Goal: Information Seeking & Learning: Learn about a topic

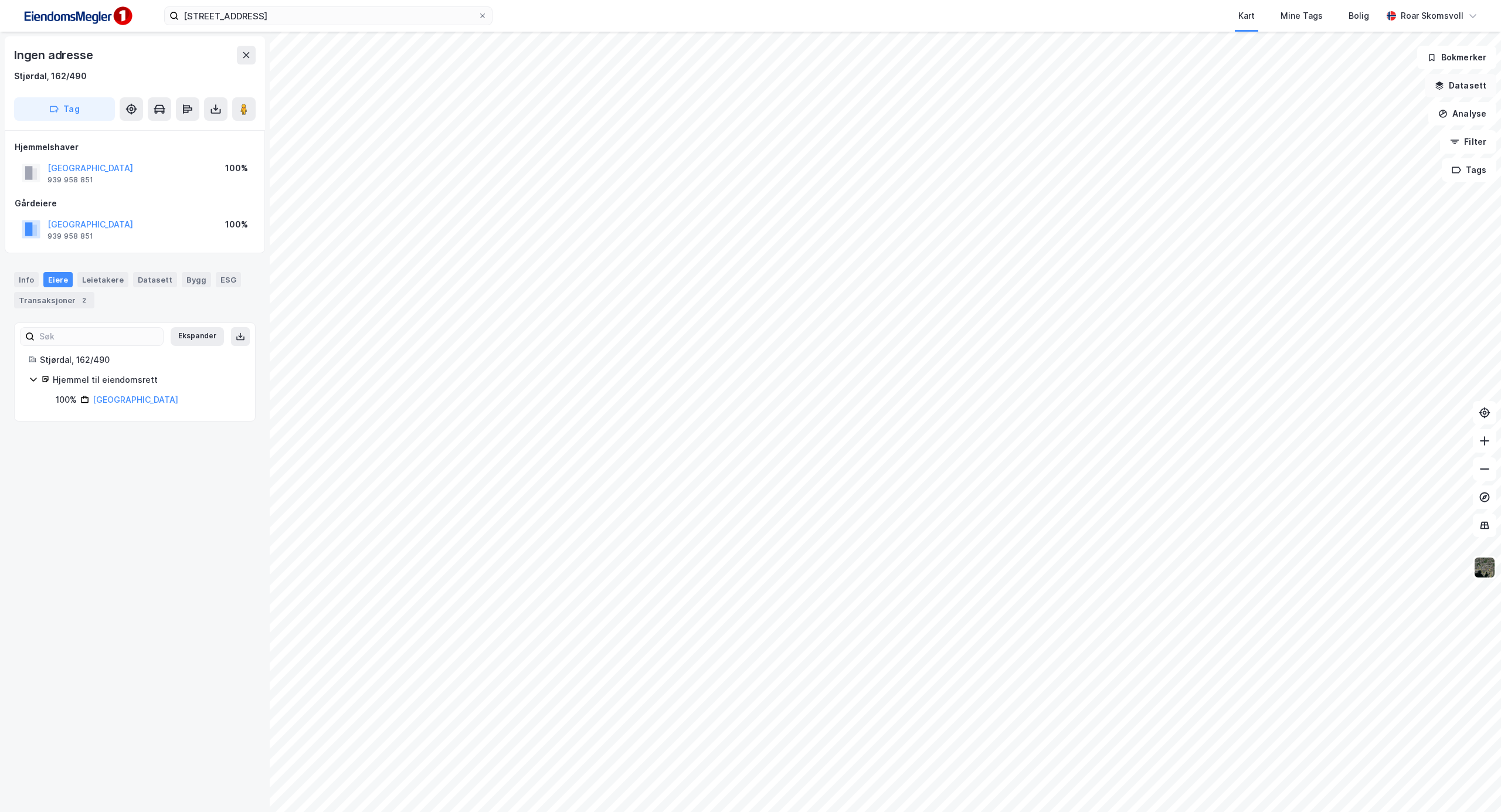
click at [1460, 92] on button "Datasett" at bounding box center [1460, 85] width 71 height 23
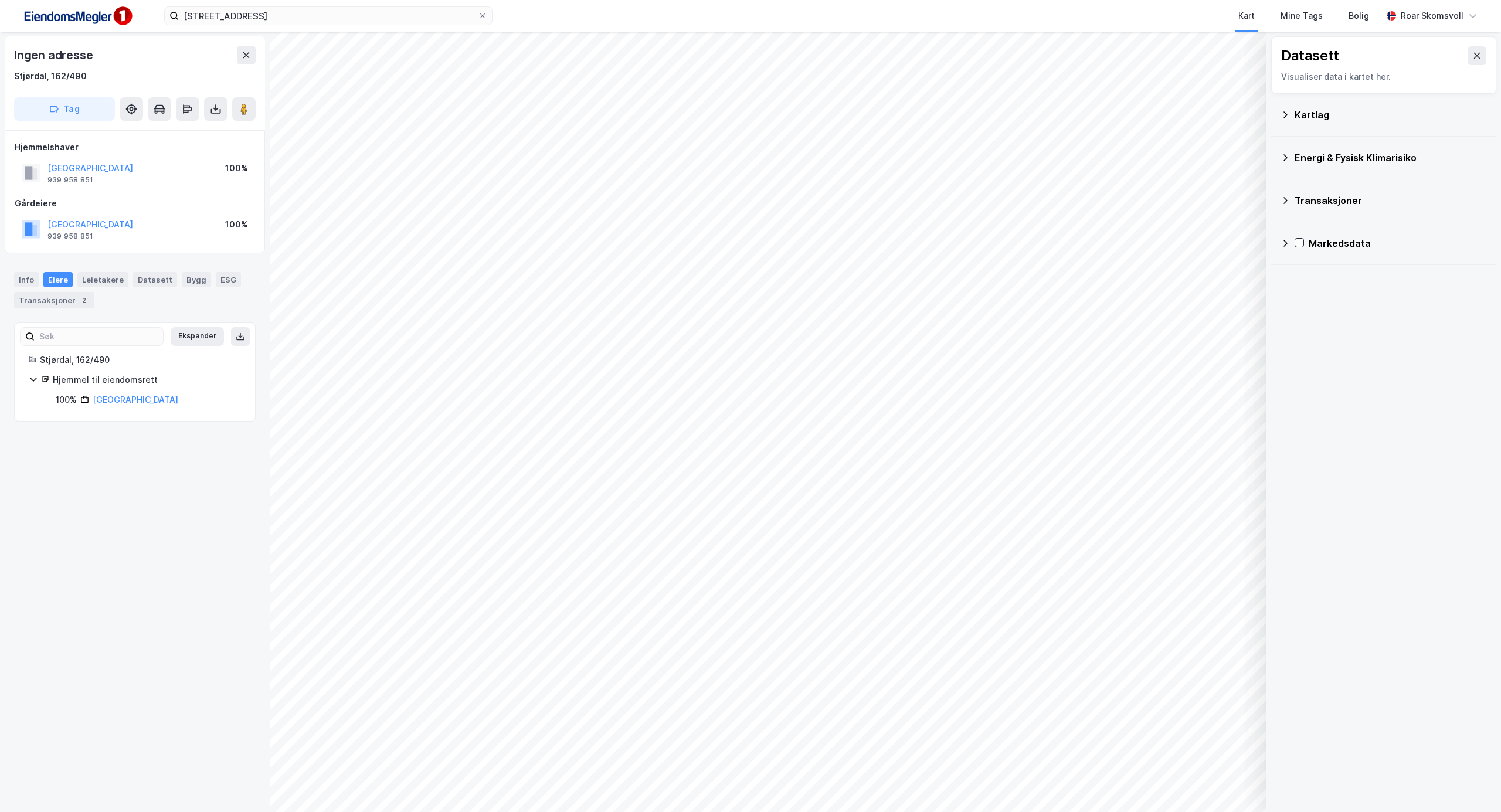
click at [1286, 115] on icon at bounding box center [1286, 114] width 4 height 6
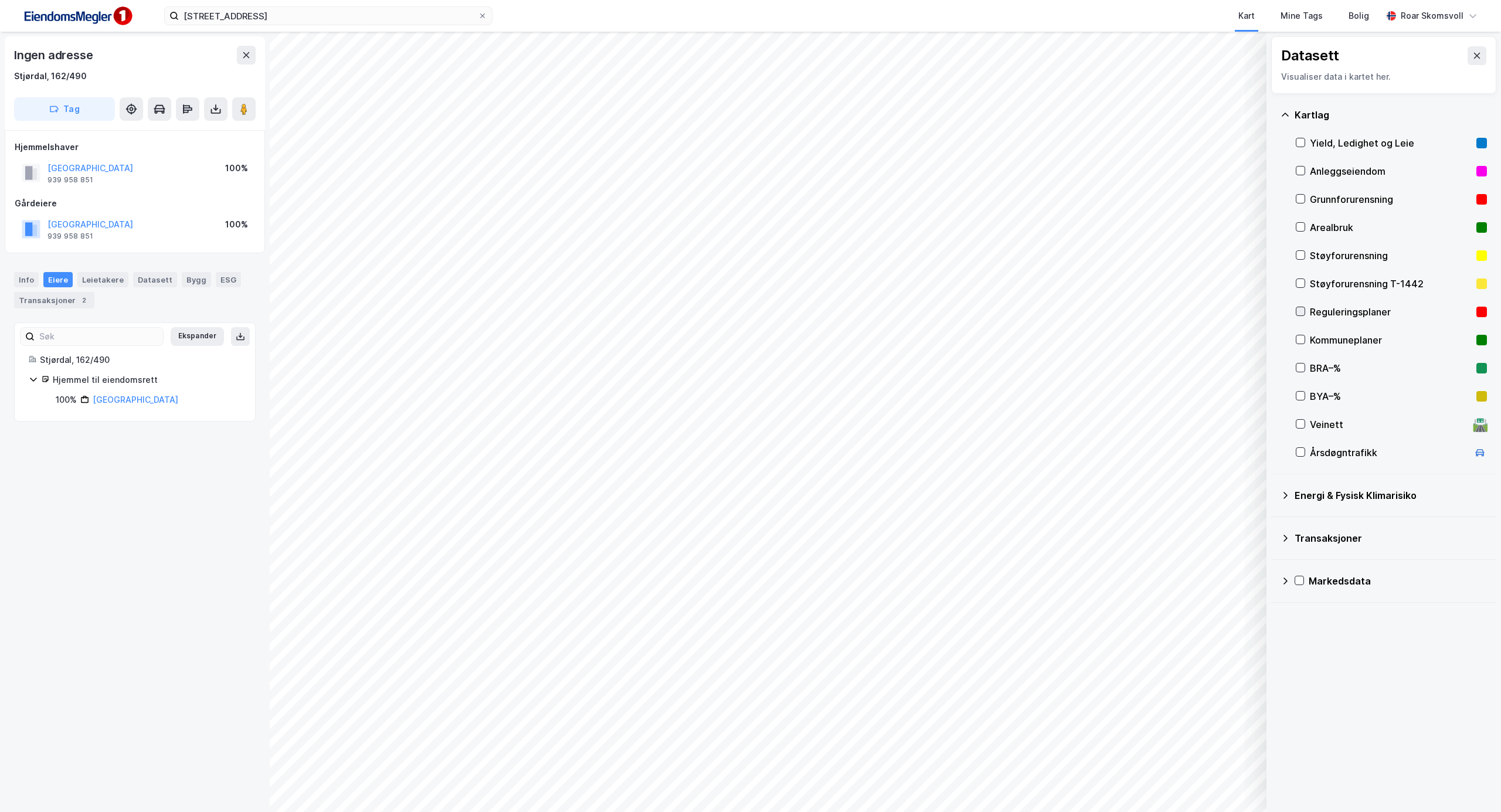
click at [1304, 312] on icon at bounding box center [1301, 311] width 8 height 8
click at [1301, 312] on icon at bounding box center [1301, 311] width 8 height 8
